Goal: Find specific page/section: Find specific page/section

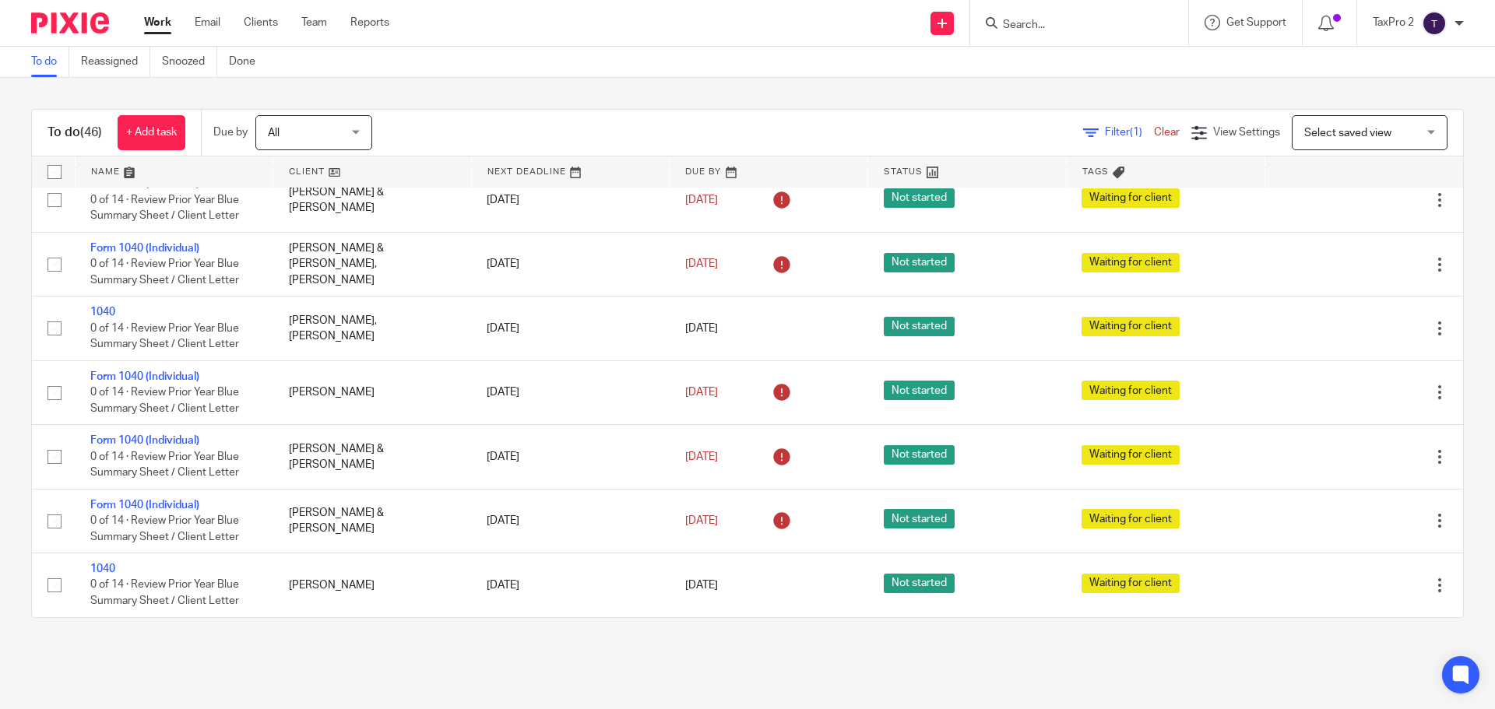
scroll to position [2980, 0]
click at [153, 84] on div "To do (46) + Add task Due by All All Today Tomorrow This week Next week This mo…" at bounding box center [747, 364] width 1495 height 572
click at [320, 26] on link "Team" at bounding box center [314, 23] width 26 height 16
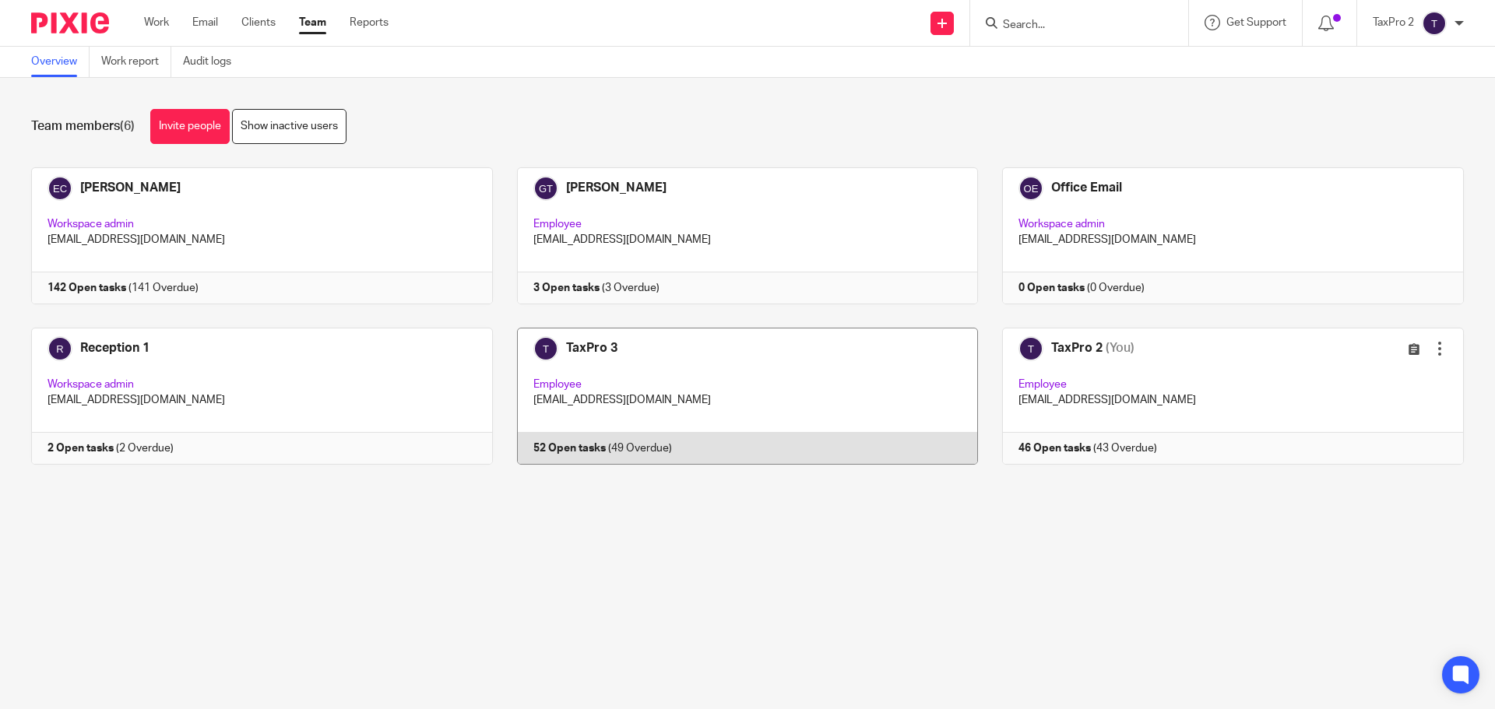
click at [724, 395] on link at bounding box center [736, 396] width 486 height 137
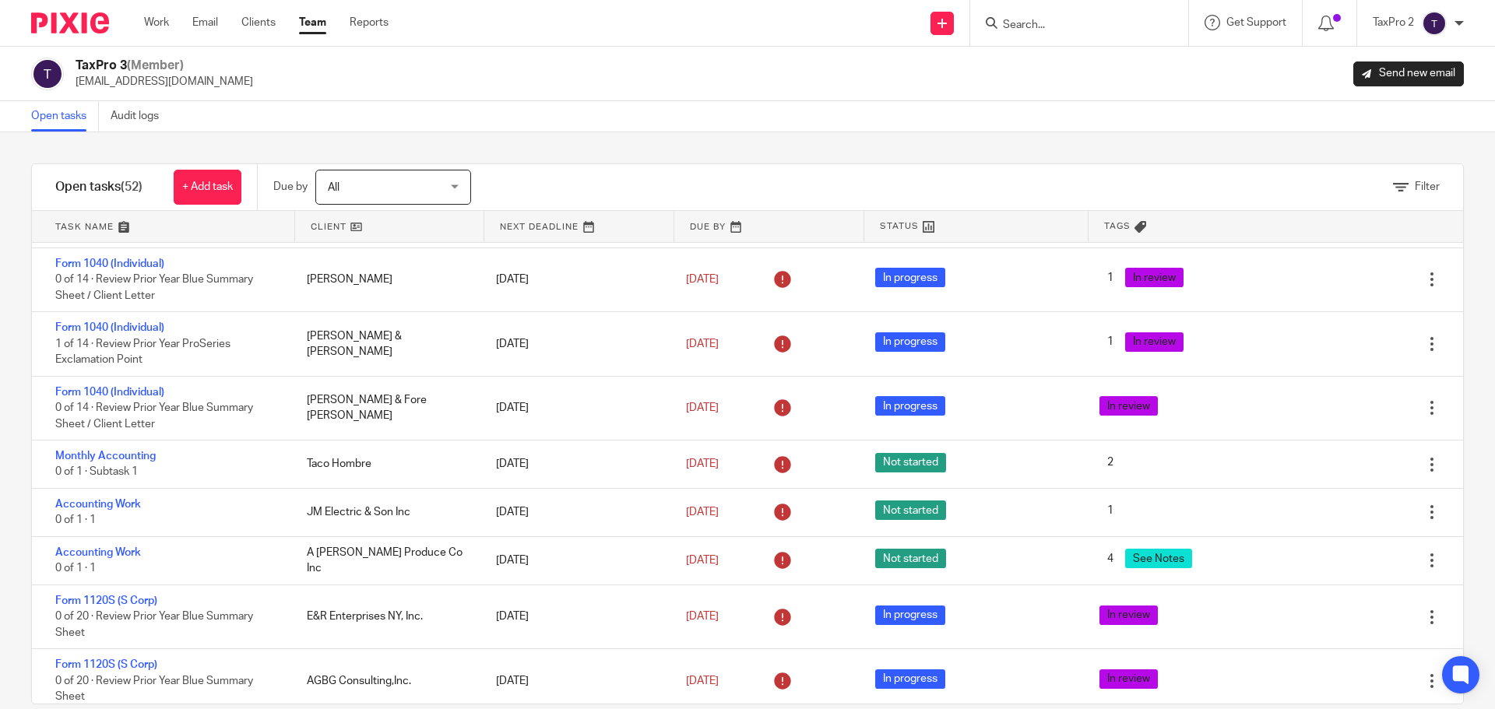
scroll to position [2685, 0]
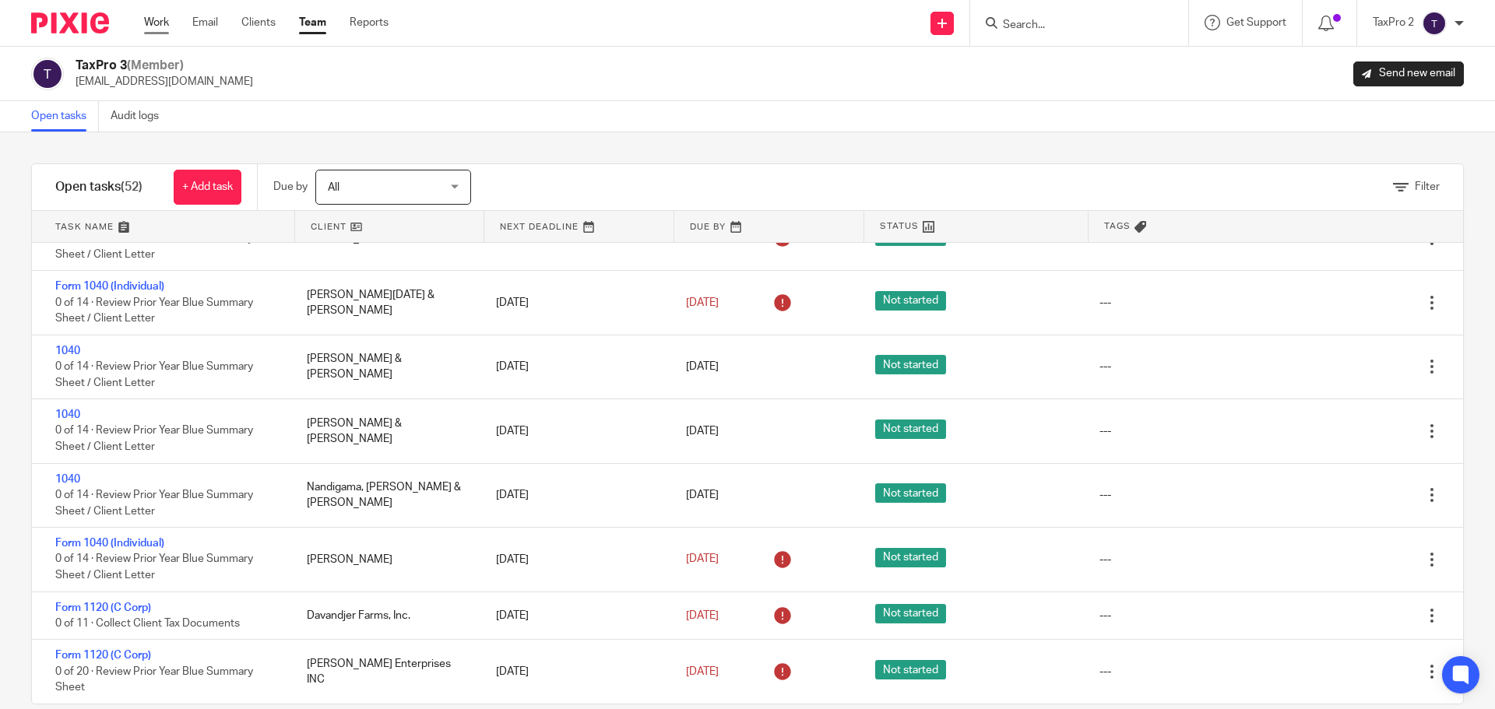
click at [159, 24] on link "Work" at bounding box center [156, 23] width 25 height 16
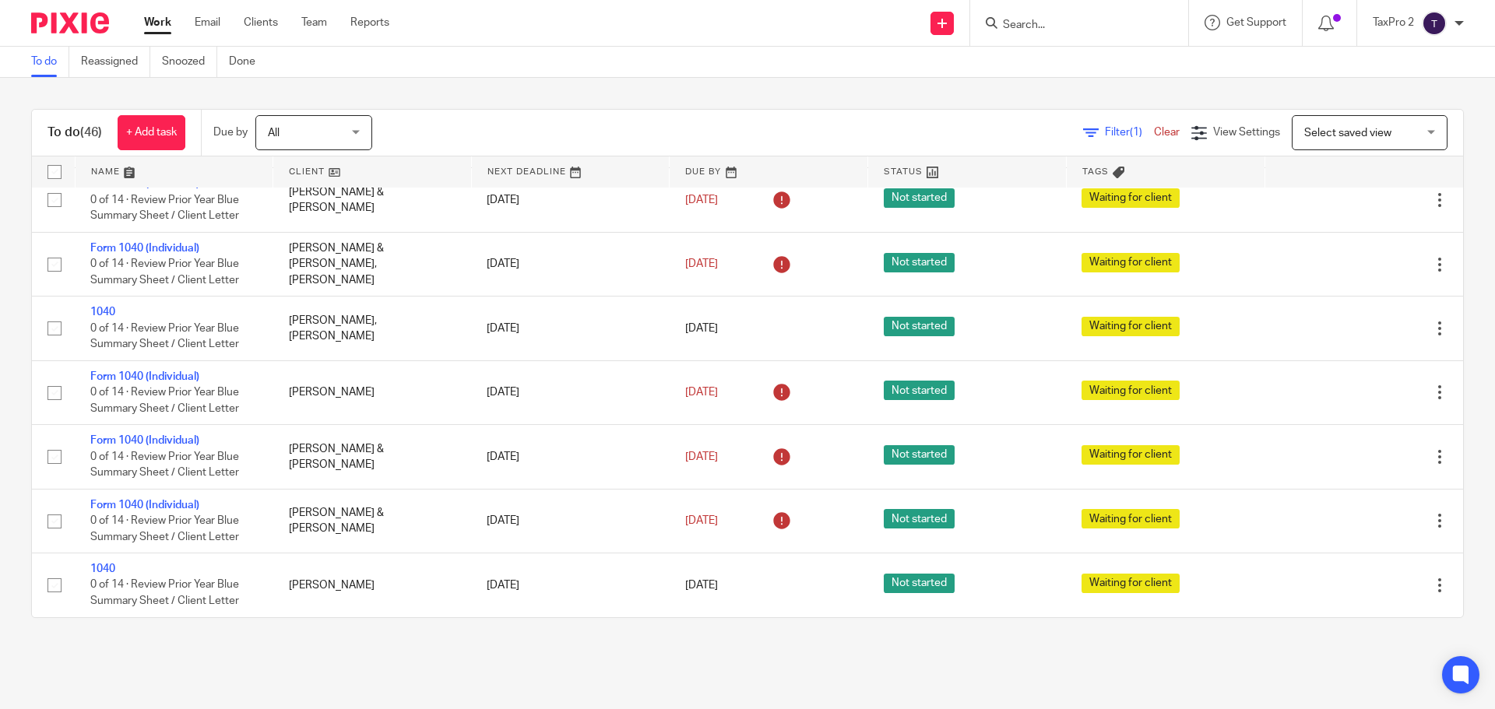
scroll to position [2980, 0]
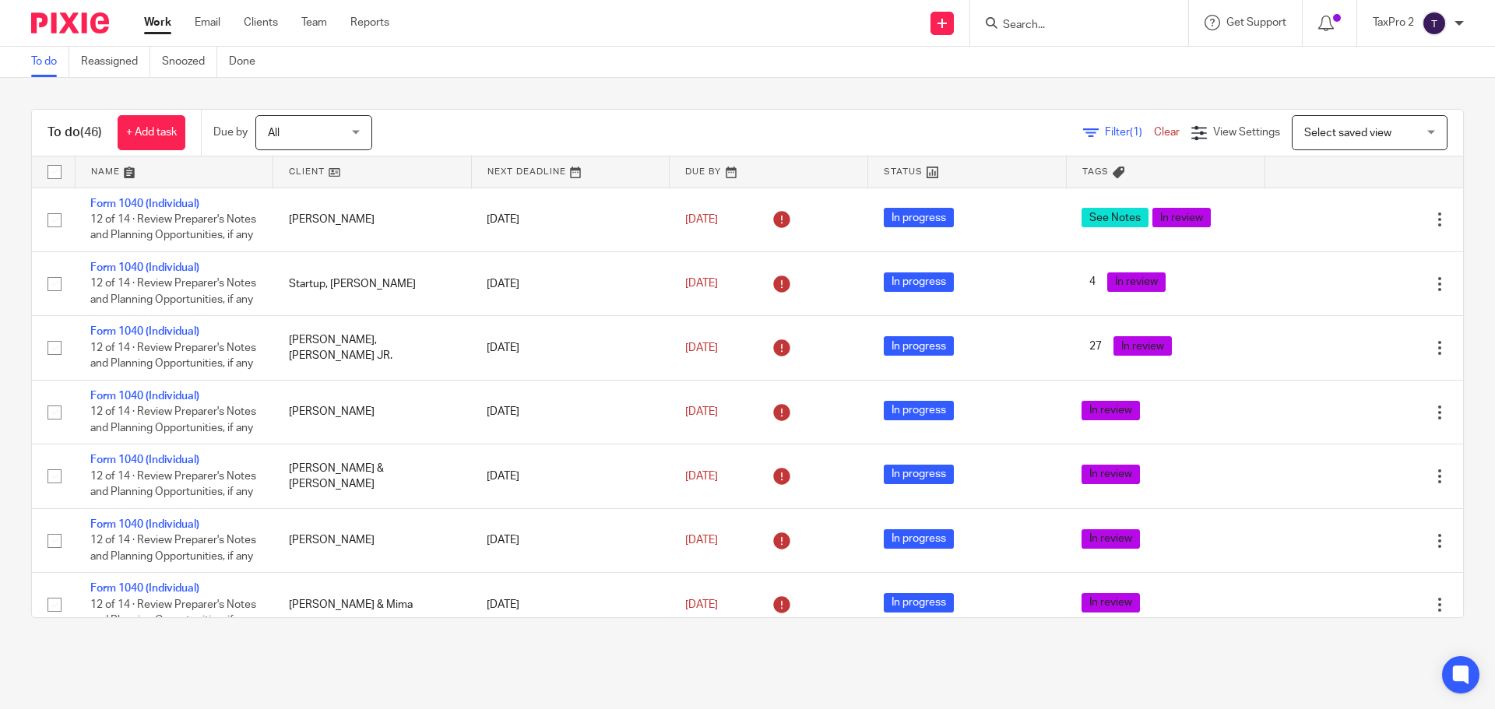
click at [1048, 23] on input "Search" at bounding box center [1071, 26] width 140 height 14
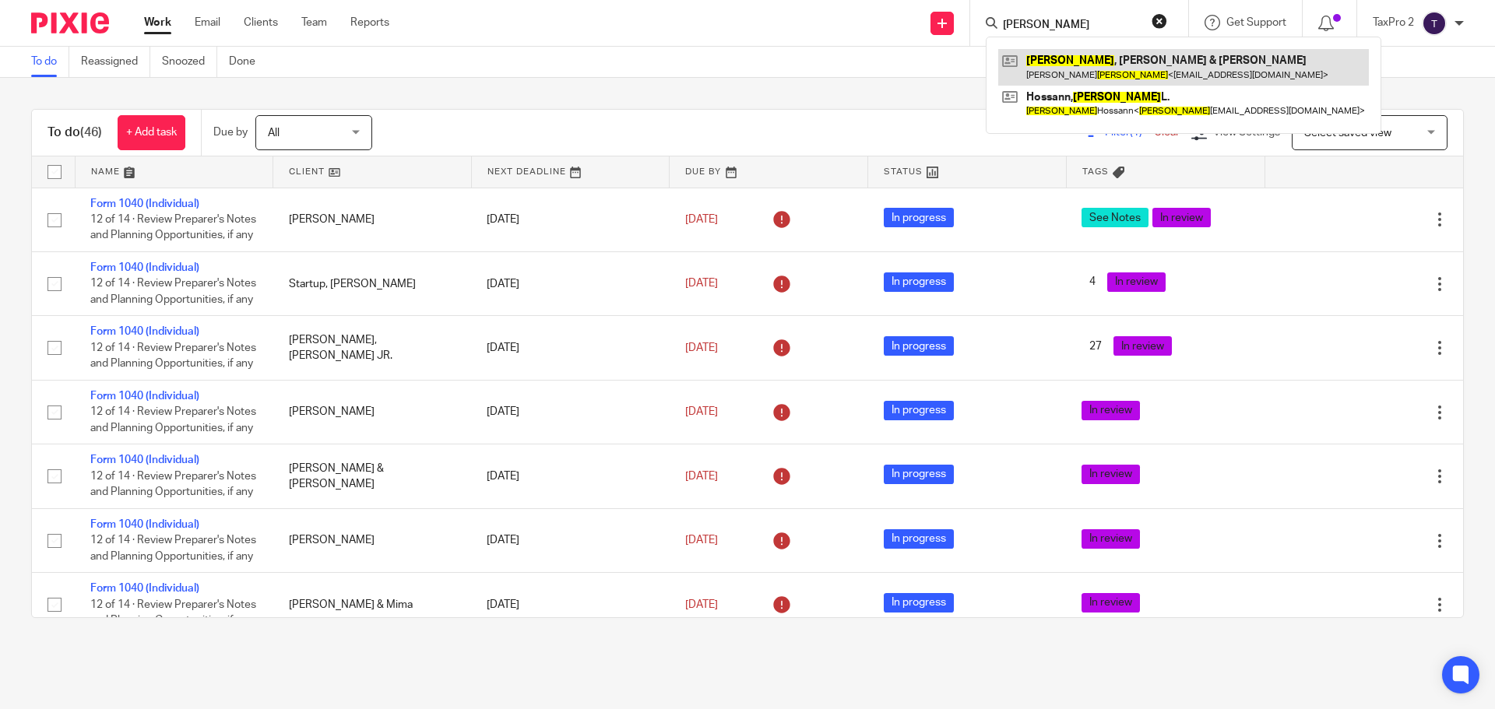
type input "[PERSON_NAME]"
click at [1069, 62] on link at bounding box center [1183, 67] width 371 height 36
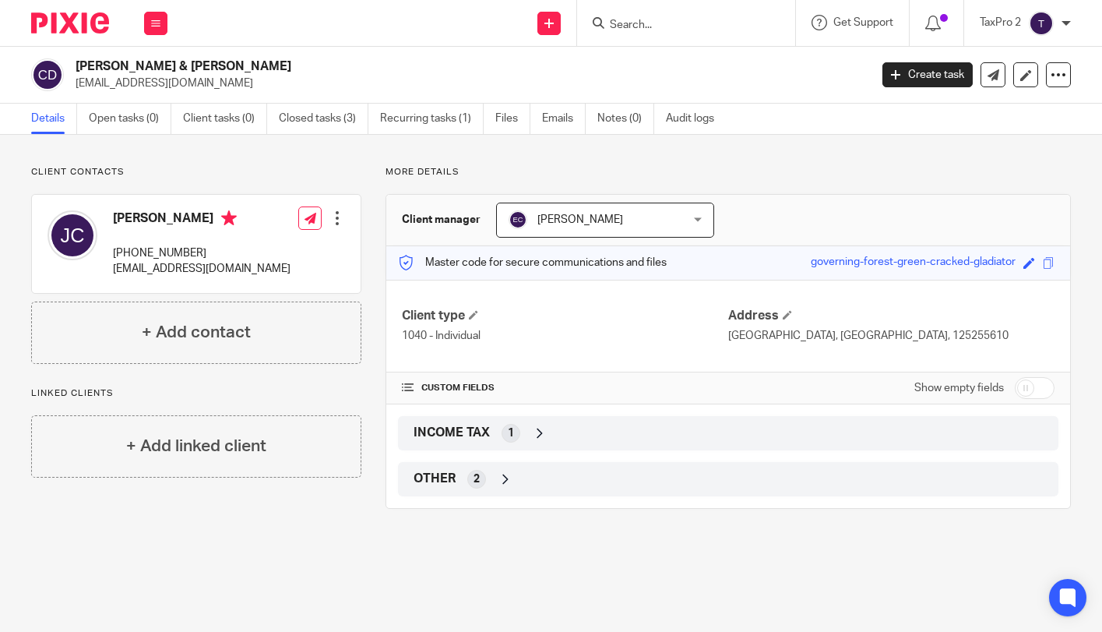
click at [635, 26] on input "Search" at bounding box center [678, 26] width 140 height 14
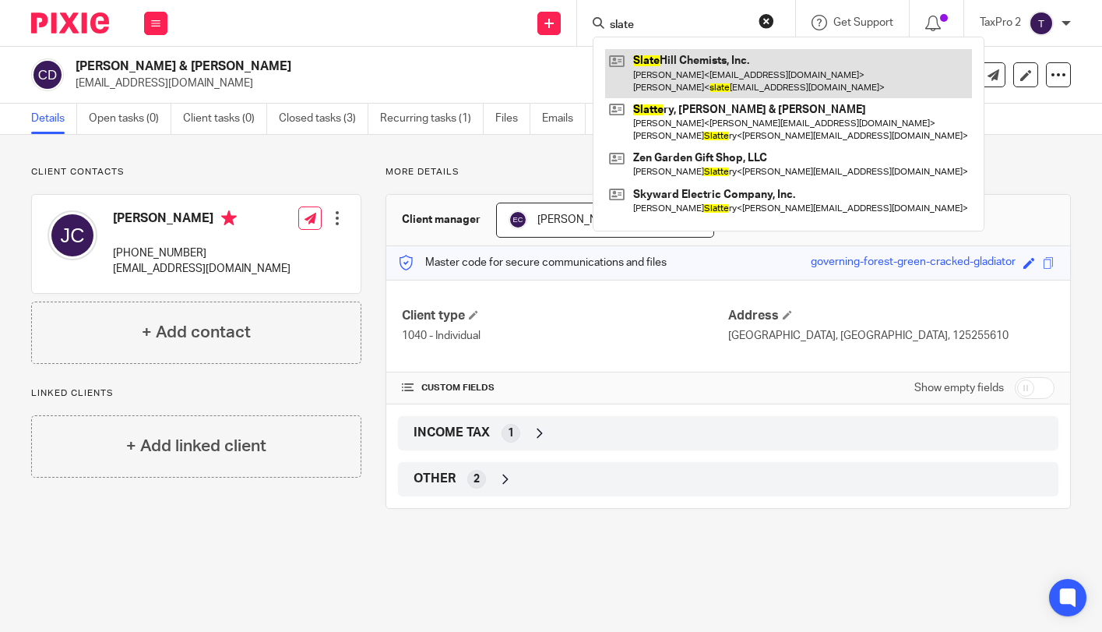
type input "slate"
click at [677, 66] on link at bounding box center [788, 73] width 367 height 48
